Goal: Task Accomplishment & Management: Manage account settings

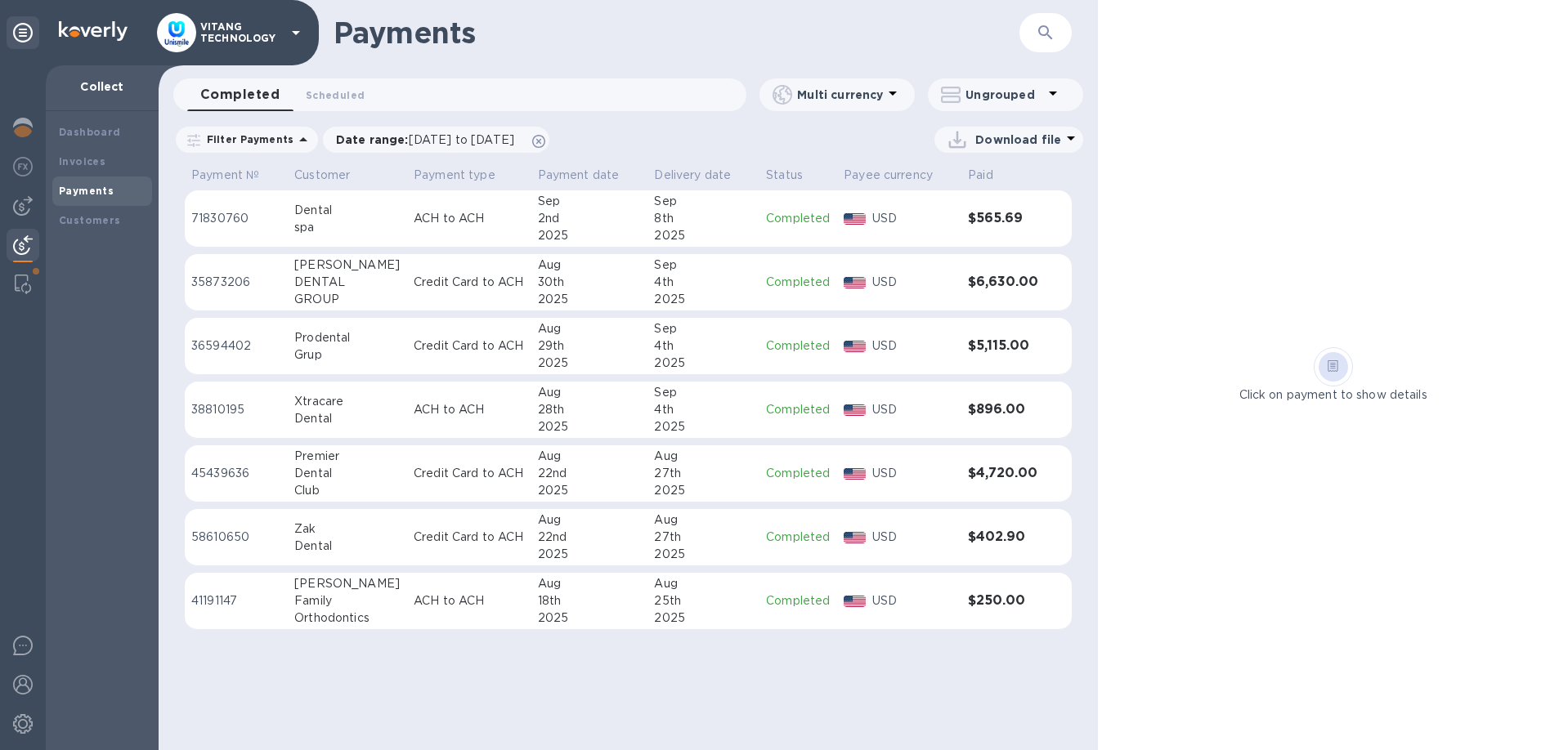
click at [247, 36] on p "VITANG TECHNOLOGY" at bounding box center [241, 32] width 82 height 23
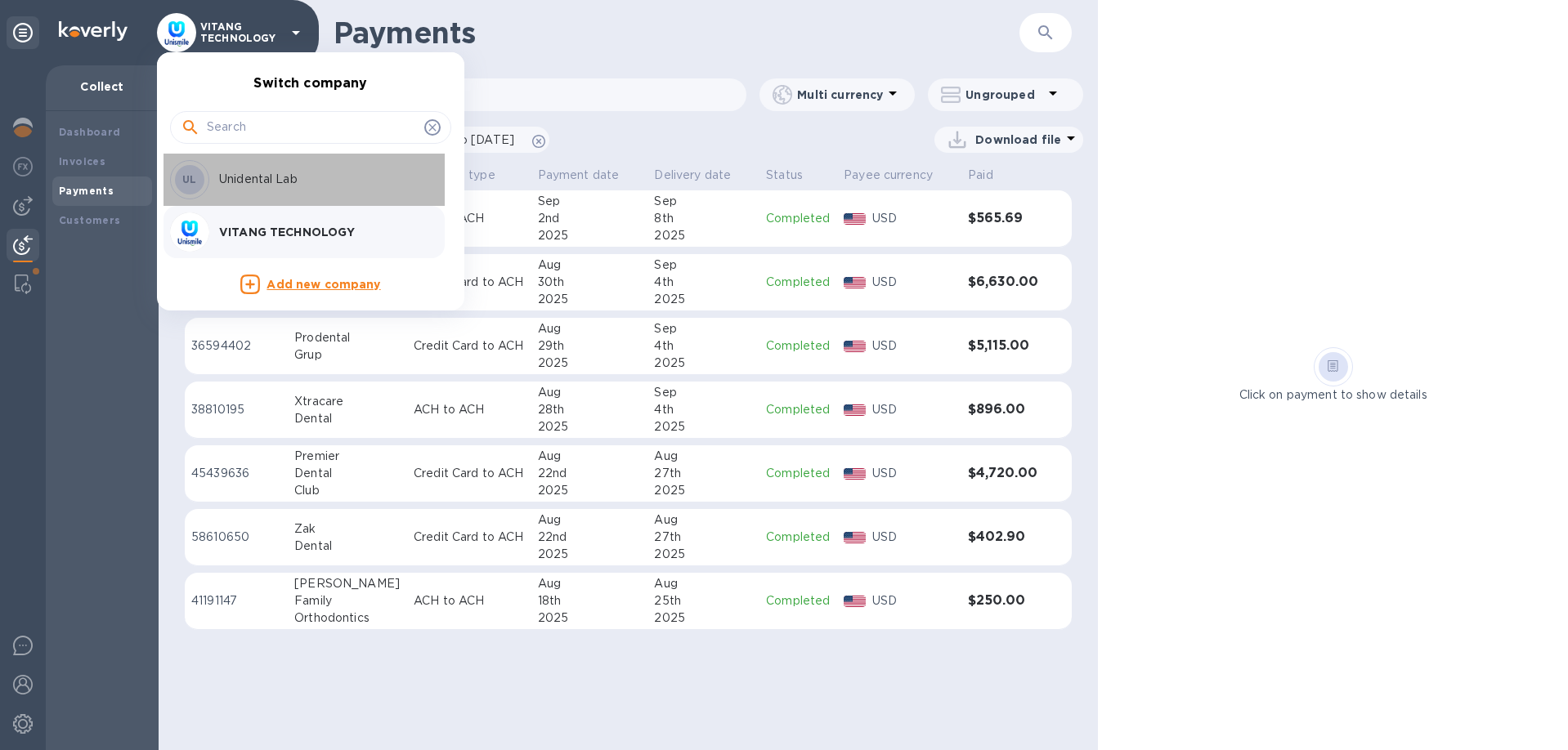
click at [212, 183] on div "Unidental Lab" at bounding box center [319, 179] width 212 height 18
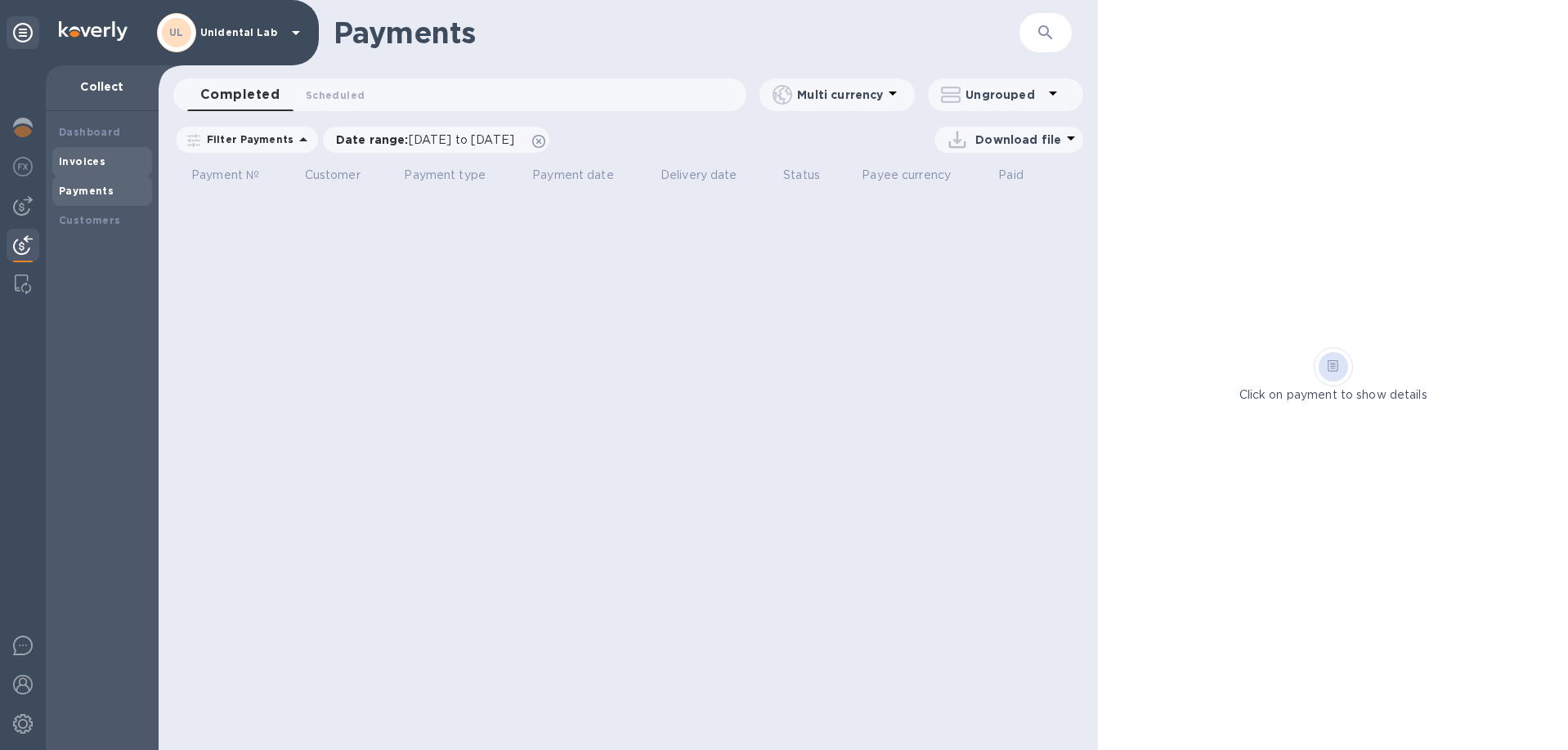
click at [119, 157] on div "Invoices" at bounding box center [103, 162] width 87 height 17
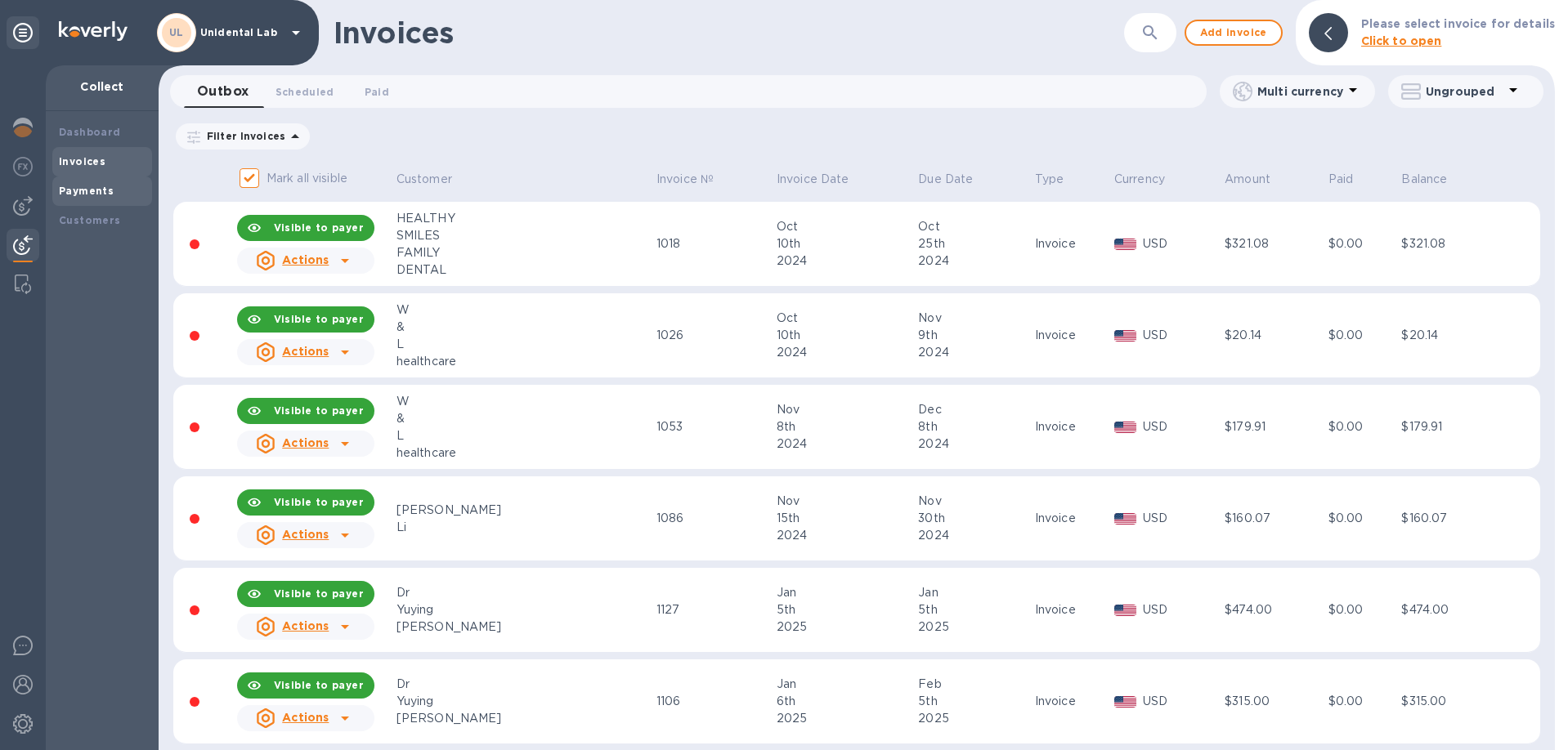
click at [104, 176] on div "Payments" at bounding box center [103, 191] width 100 height 30
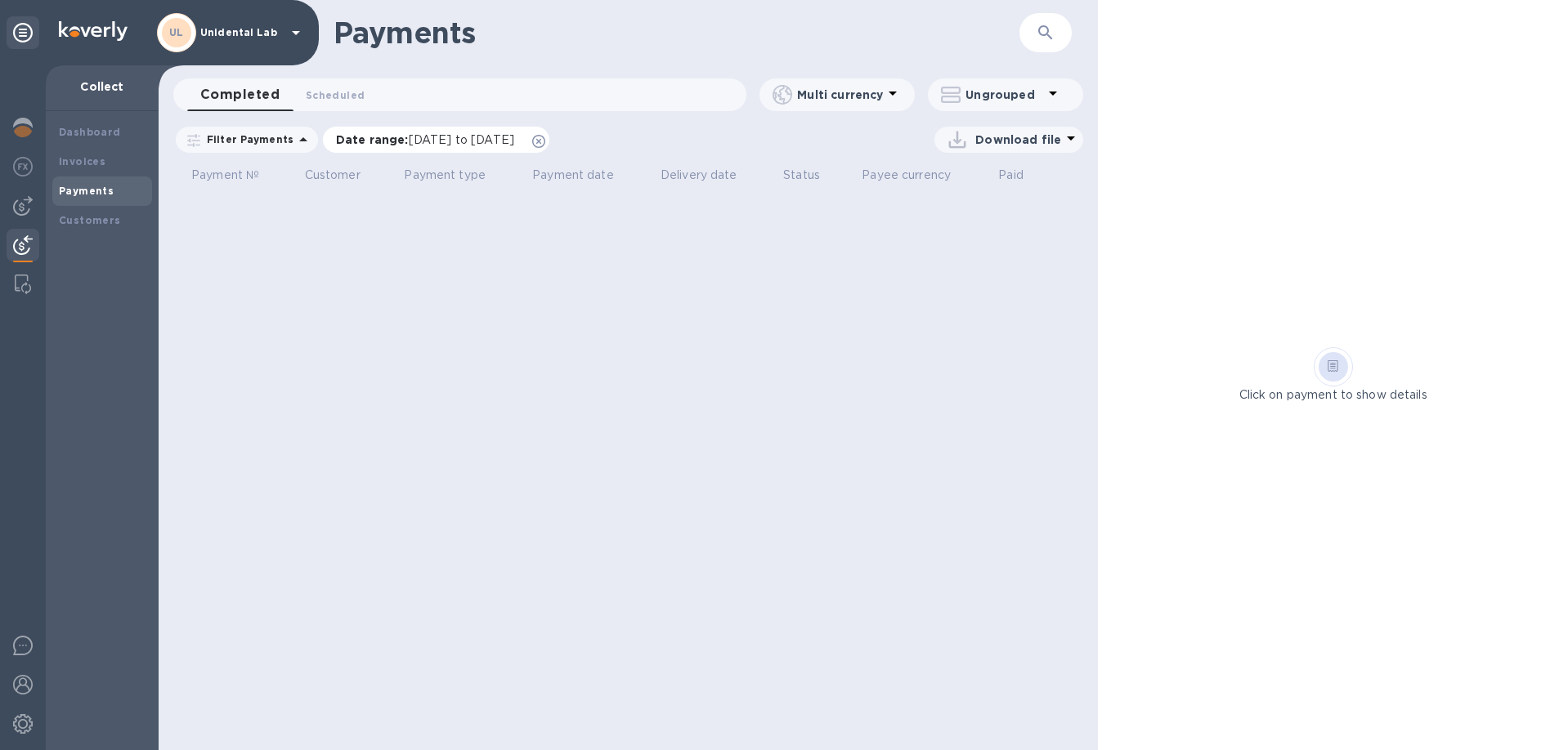
click at [545, 142] on icon at bounding box center [538, 141] width 13 height 13
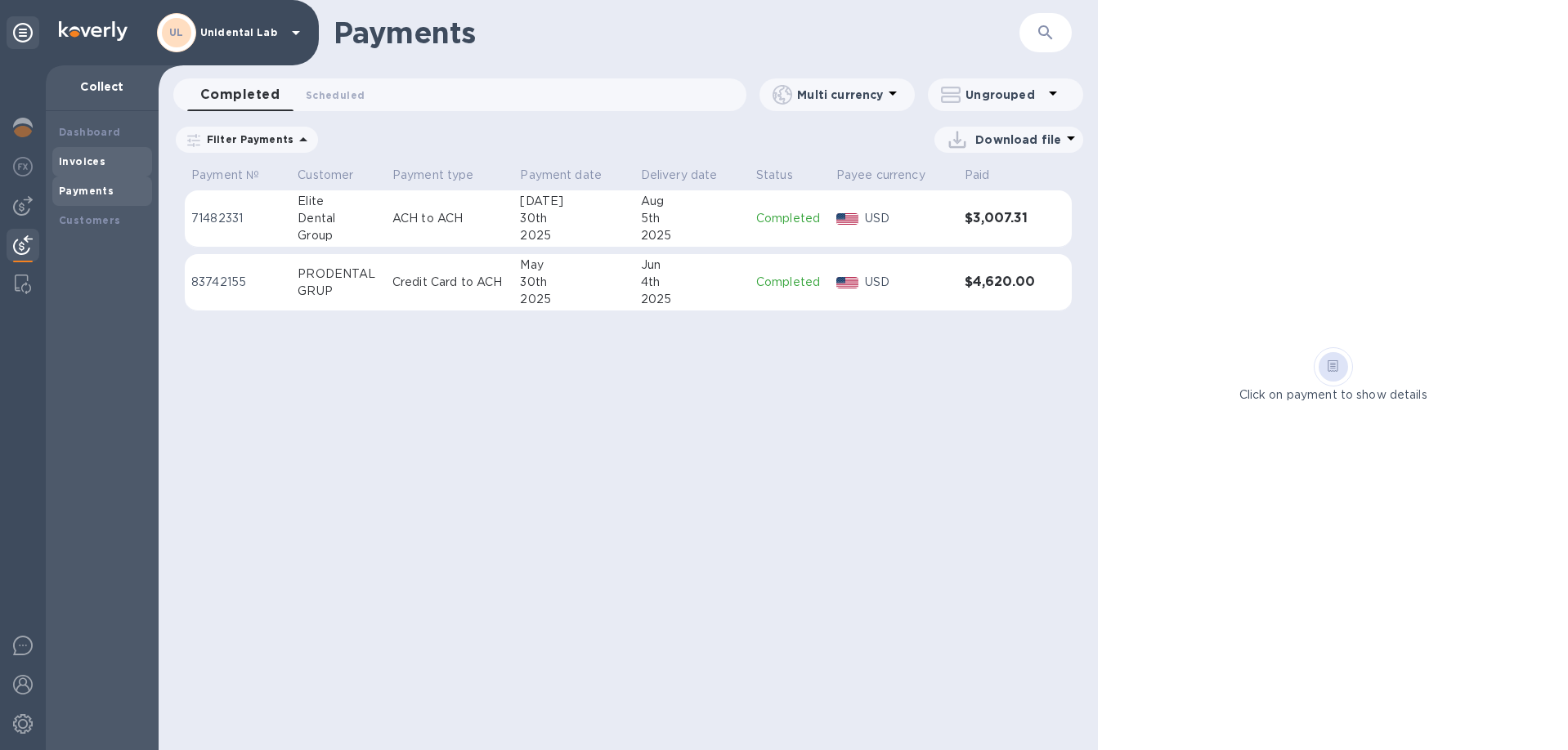
click at [119, 164] on div "Invoices" at bounding box center [103, 162] width 87 height 17
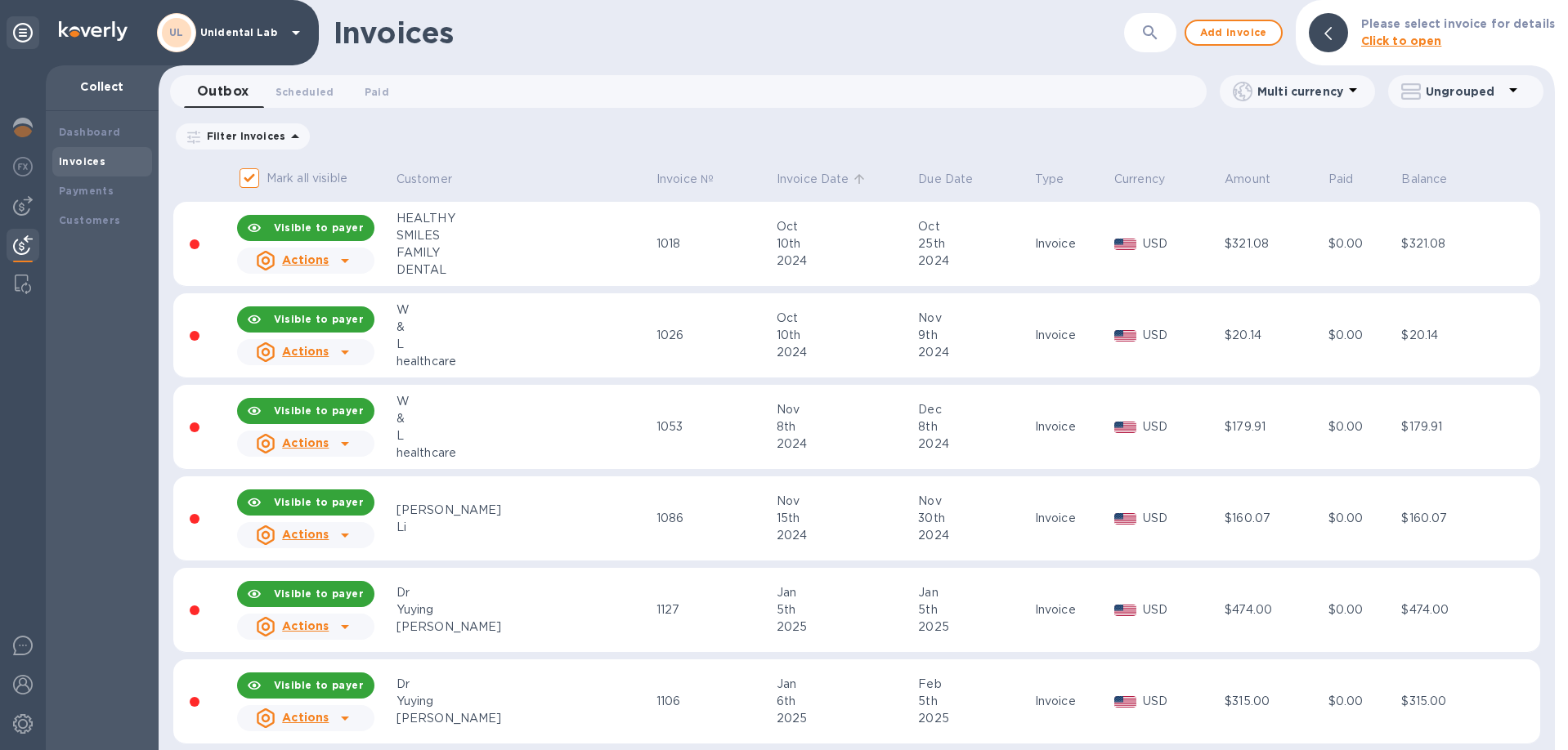
click at [777, 181] on p "Invoice Date" at bounding box center [813, 179] width 73 height 18
click at [777, 175] on p "Invoice Date" at bounding box center [813, 179] width 73 height 18
